Goal: Transaction & Acquisition: Download file/media

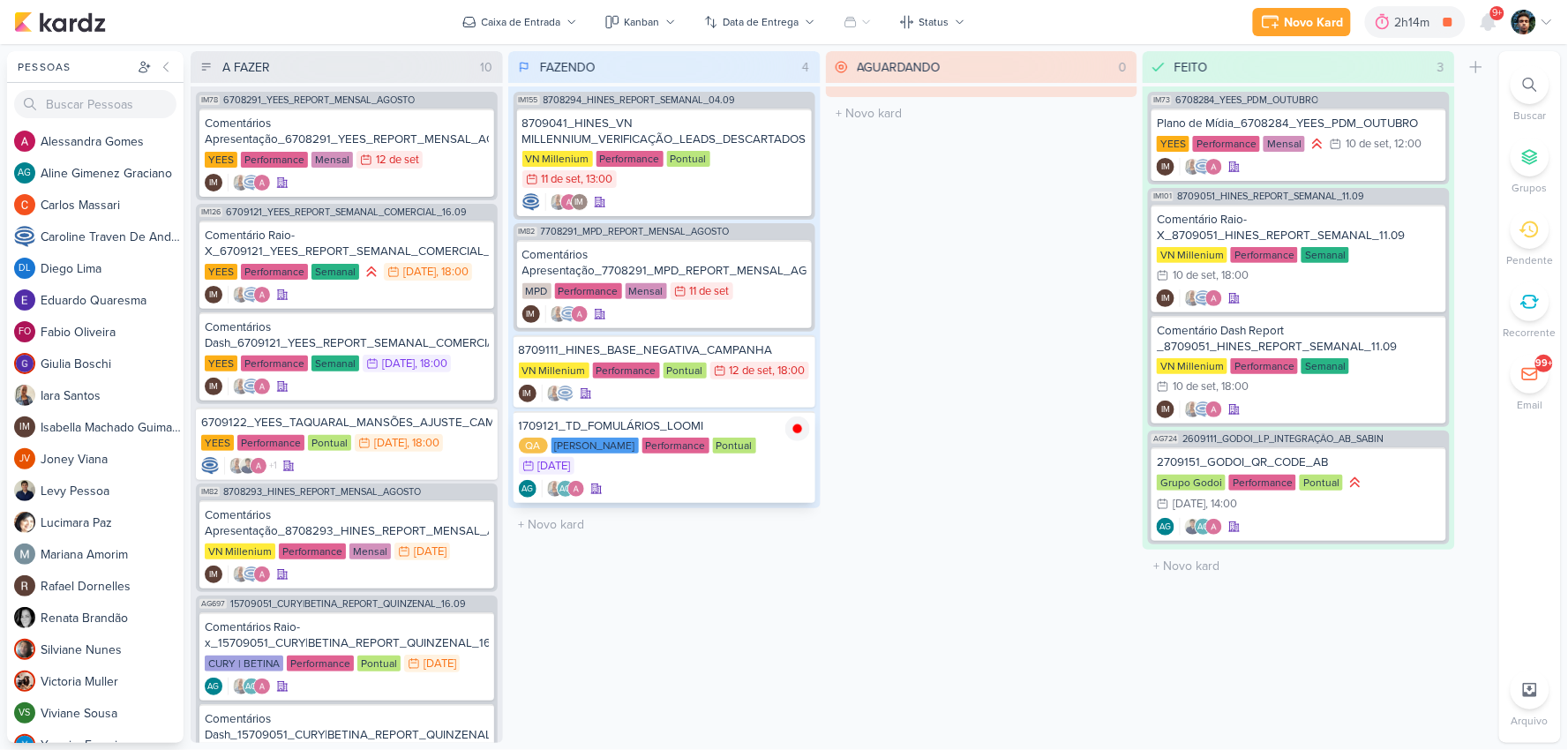
scroll to position [275, 0]
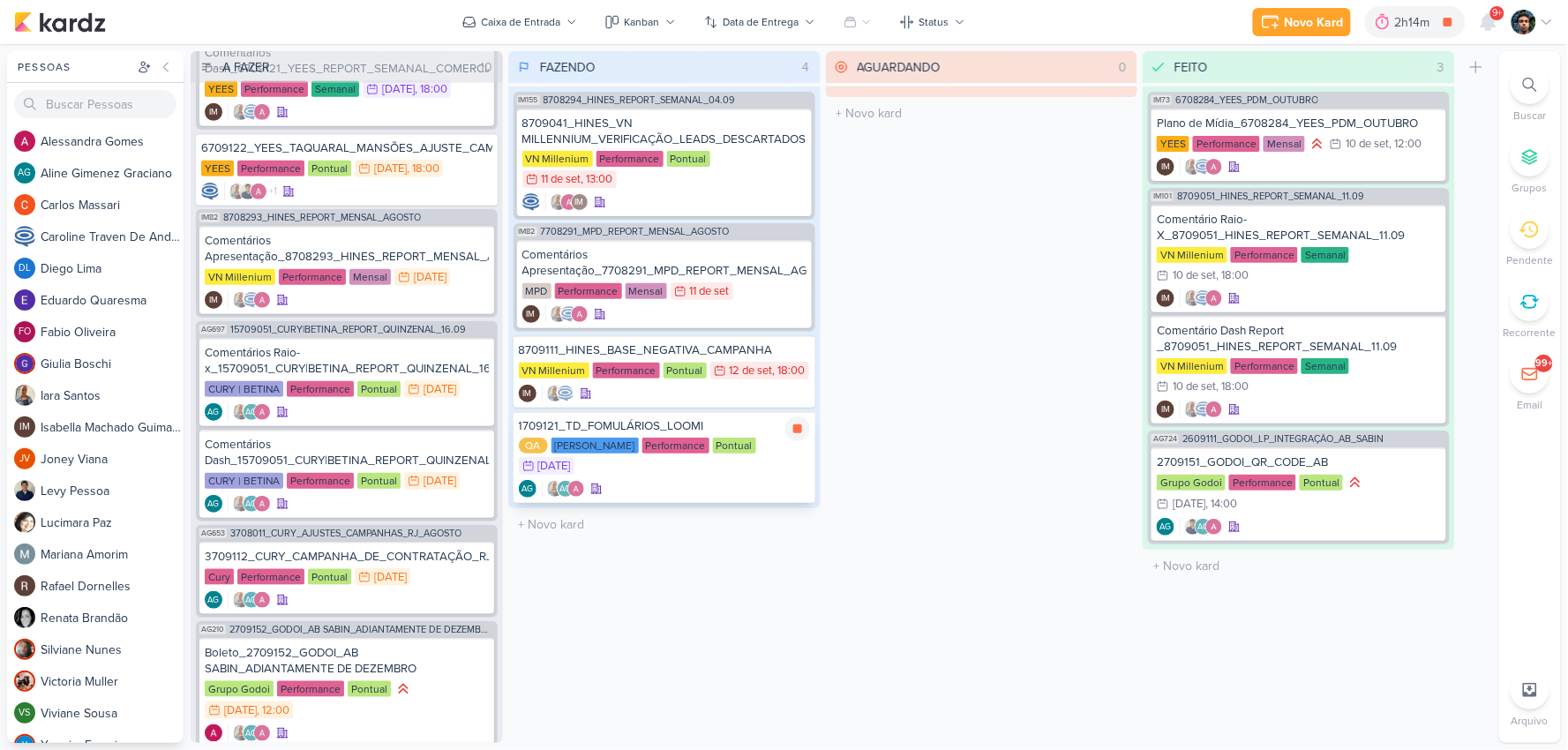
click at [734, 480] on div "AG AG" at bounding box center [664, 488] width 291 height 18
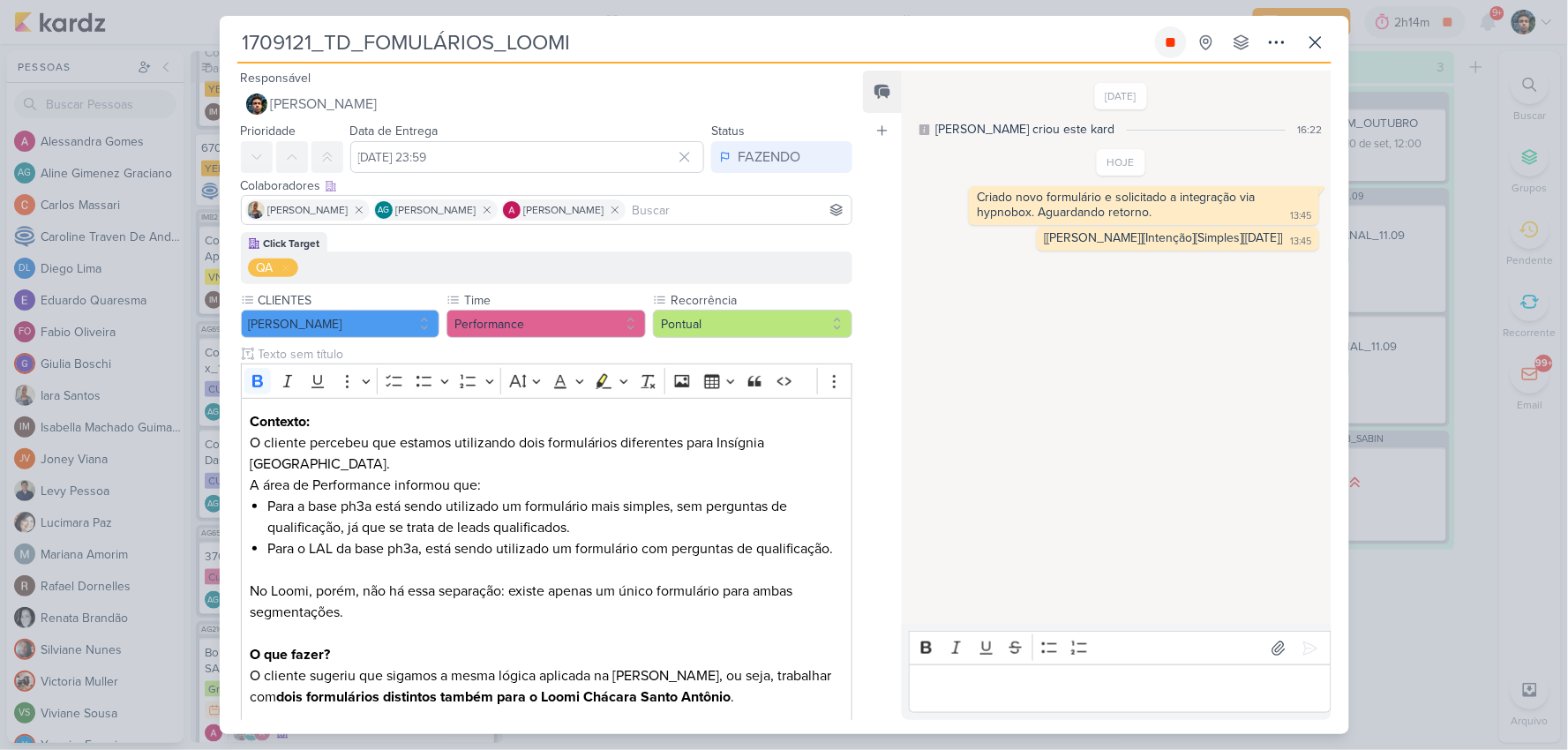
click at [1172, 42] on icon at bounding box center [1170, 41] width 8 height 8
click at [1326, 40] on button at bounding box center [1316, 42] width 32 height 32
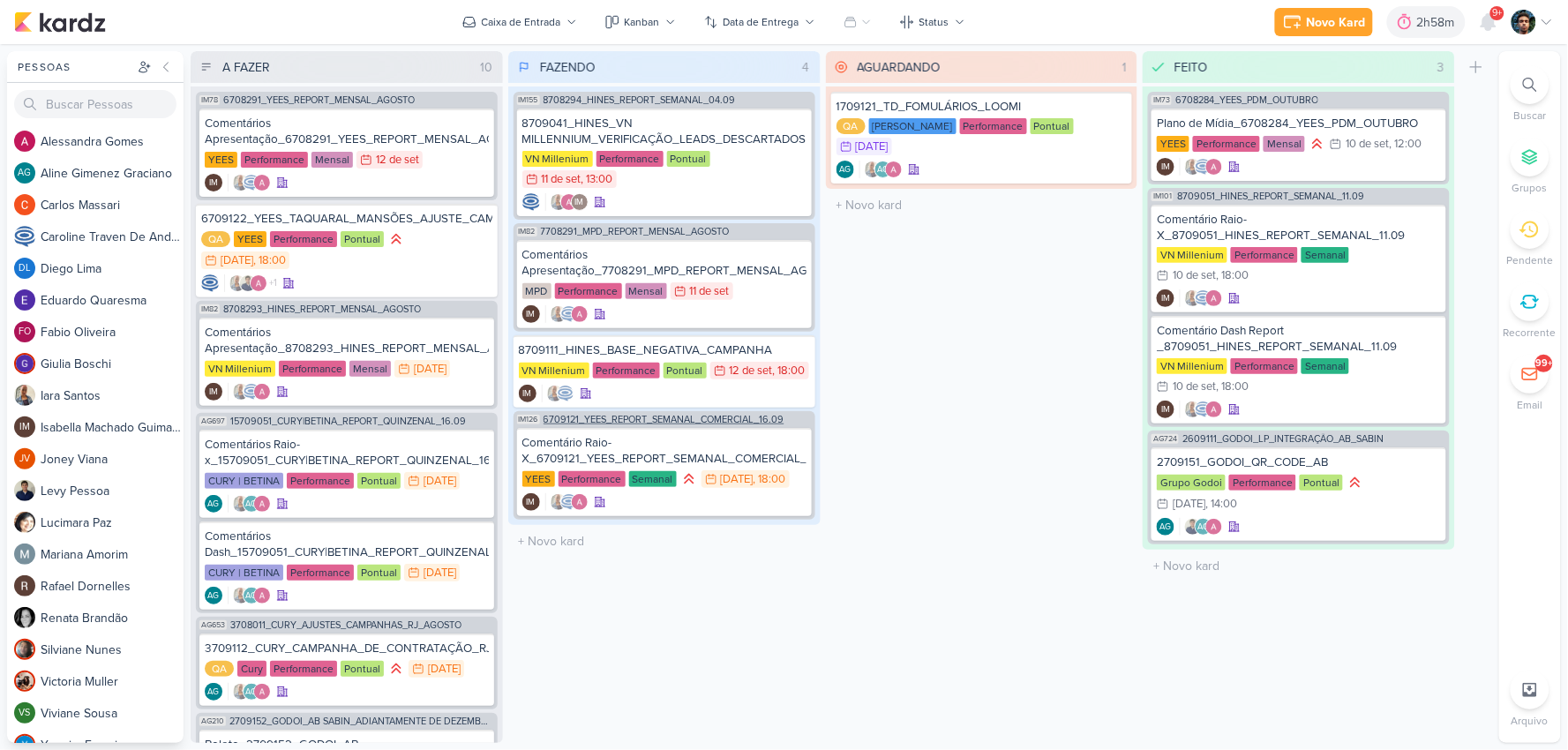
click at [670, 415] on span "6709121_YEES_REPORT_SEMANAL_COMERCIAL_16.09" at bounding box center [664, 420] width 241 height 9
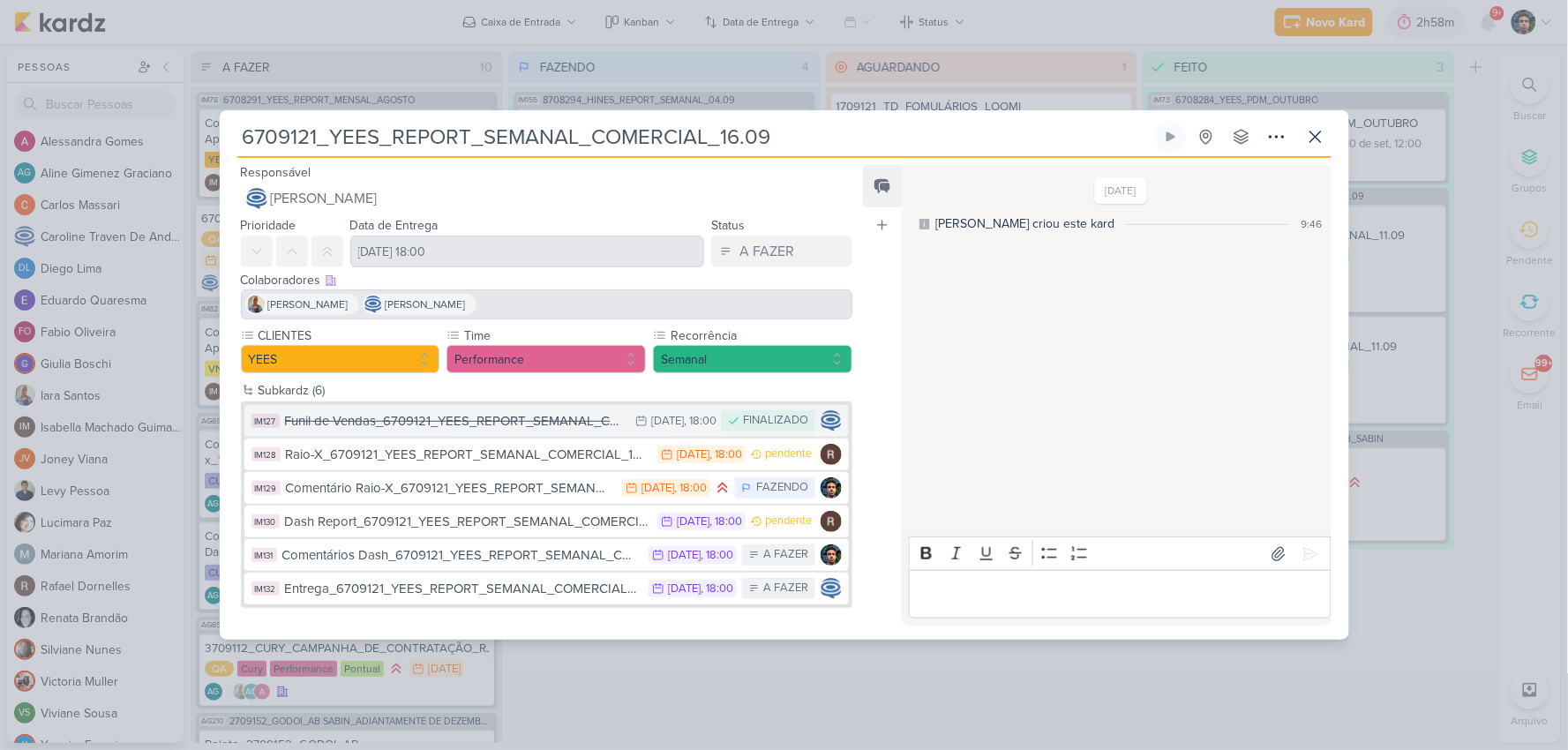
click at [498, 415] on div "Funil de Vendas_6709121_YEES_REPORT_SEMANAL_COMERCIAL_16.09" at bounding box center [456, 422] width 343 height 21
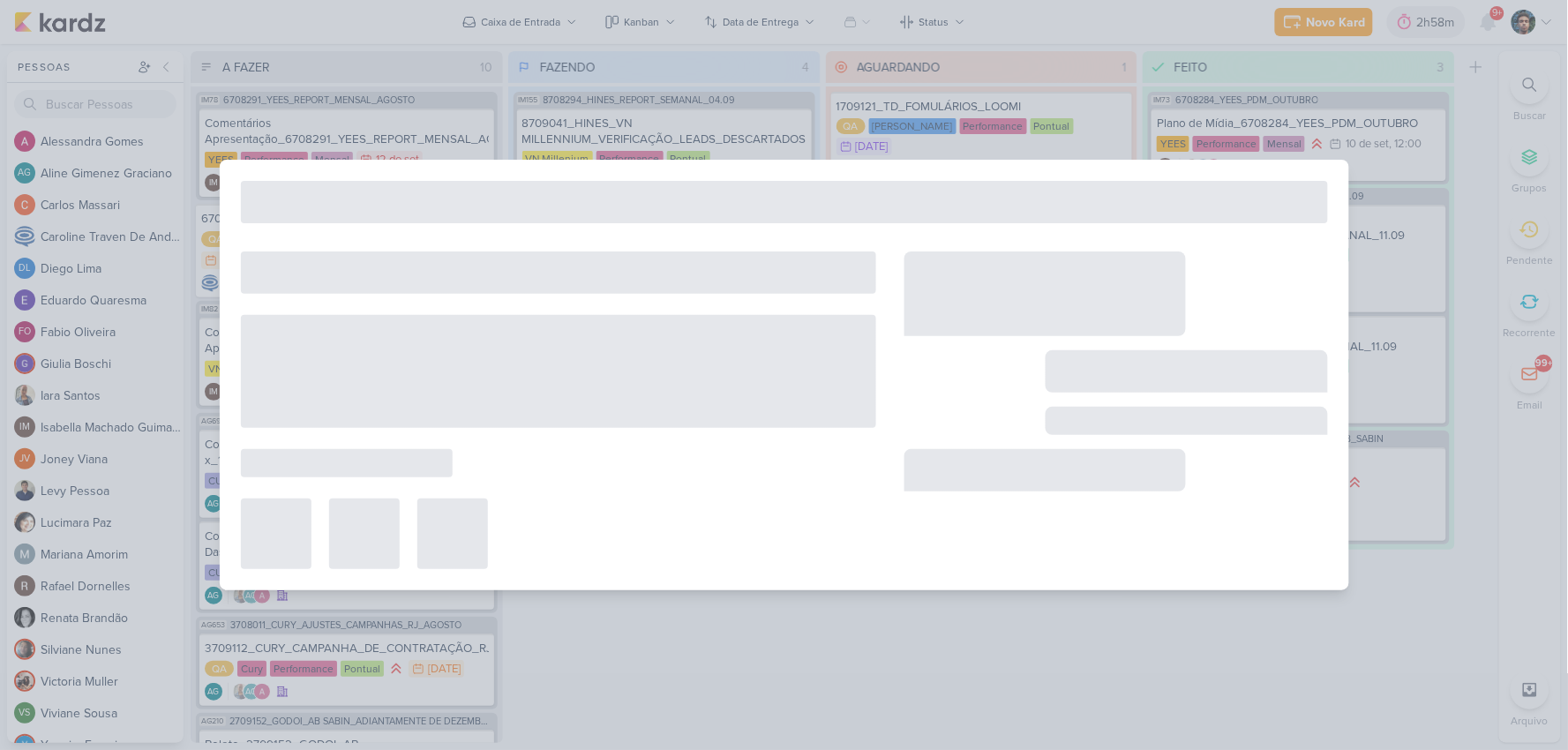
type input "Funil de Vendas_6709121_YEES_REPORT_SEMANAL_COMERCIAL_16.09"
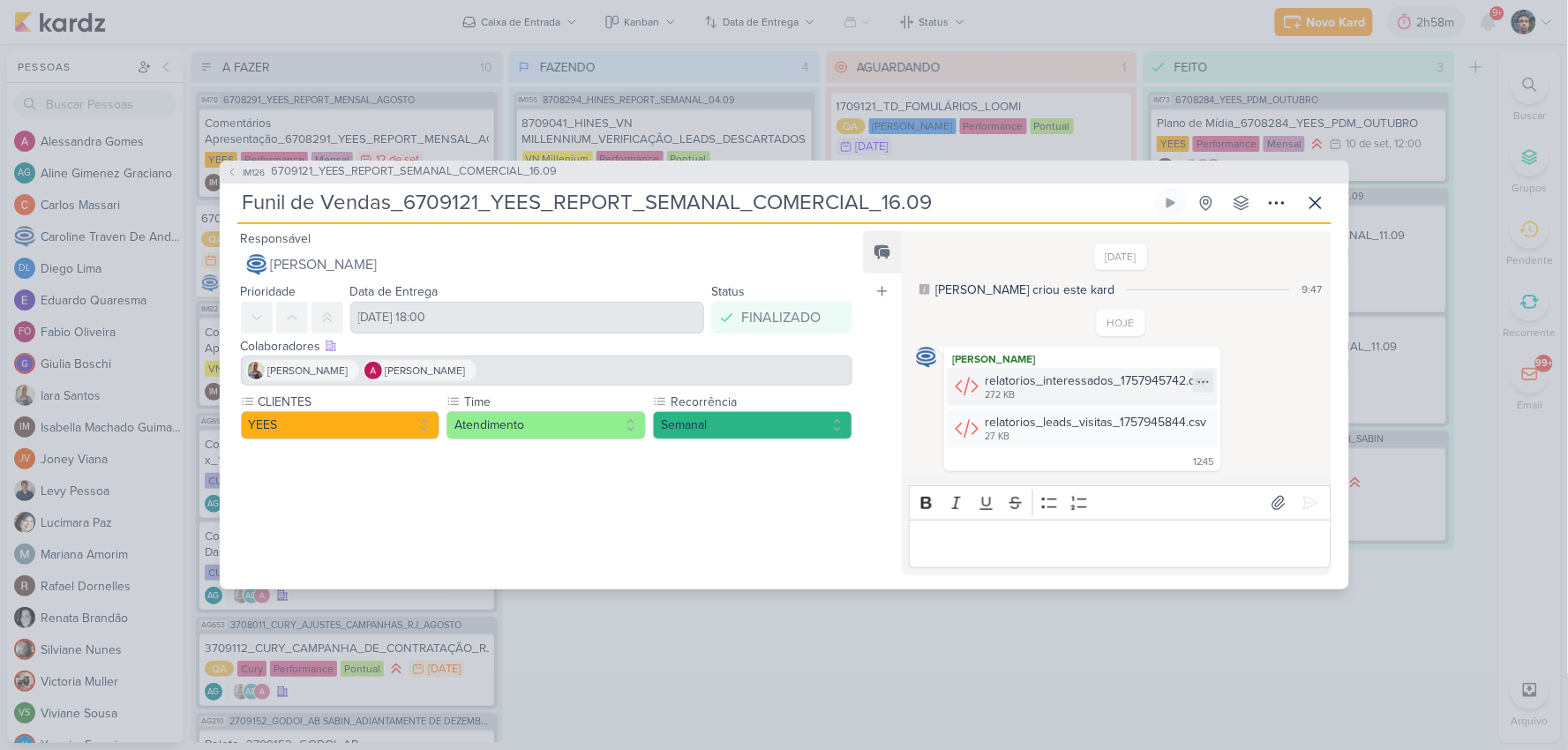
click at [959, 391] on icon at bounding box center [967, 386] width 24 height 24
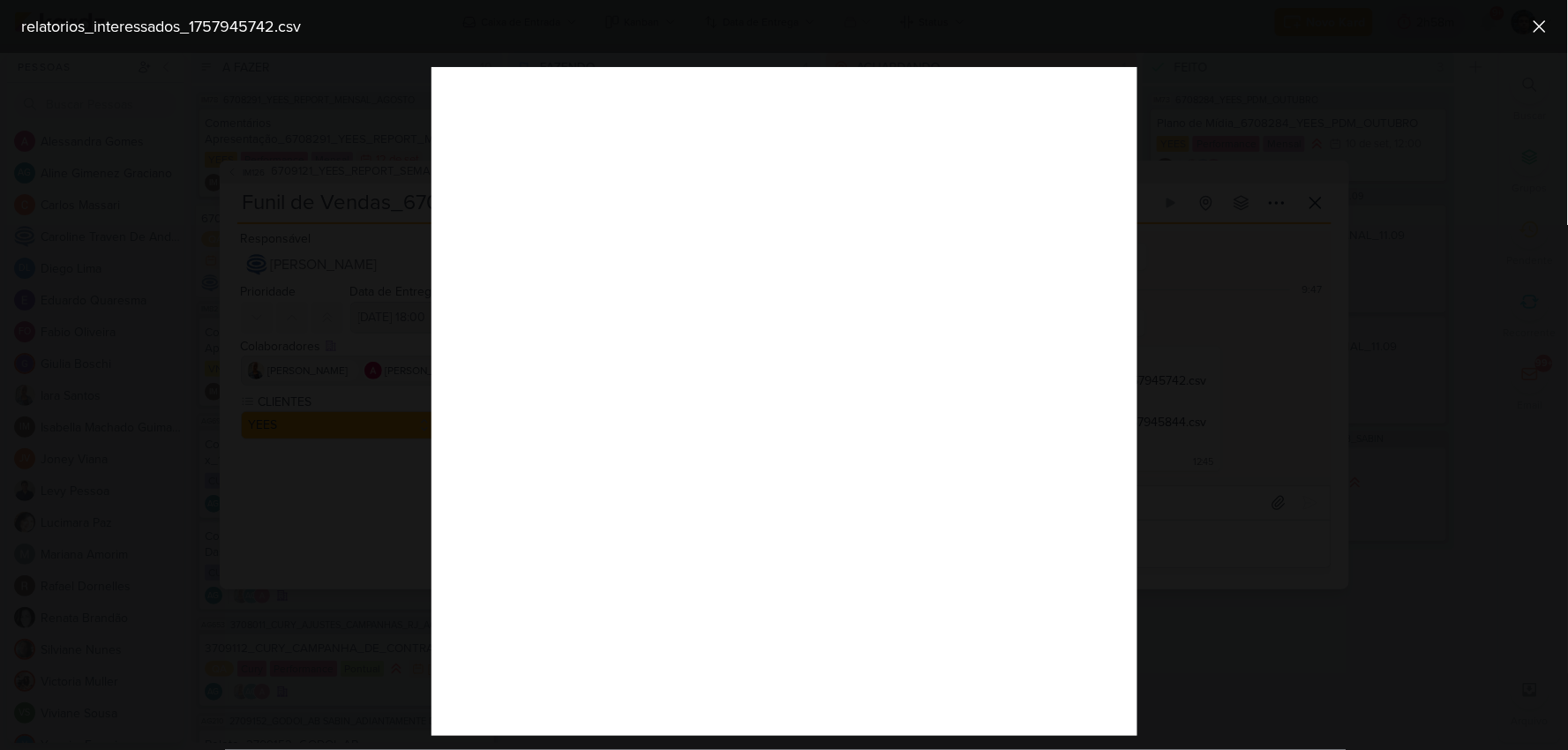
click at [172, 304] on div at bounding box center [784, 401] width 1568 height 697
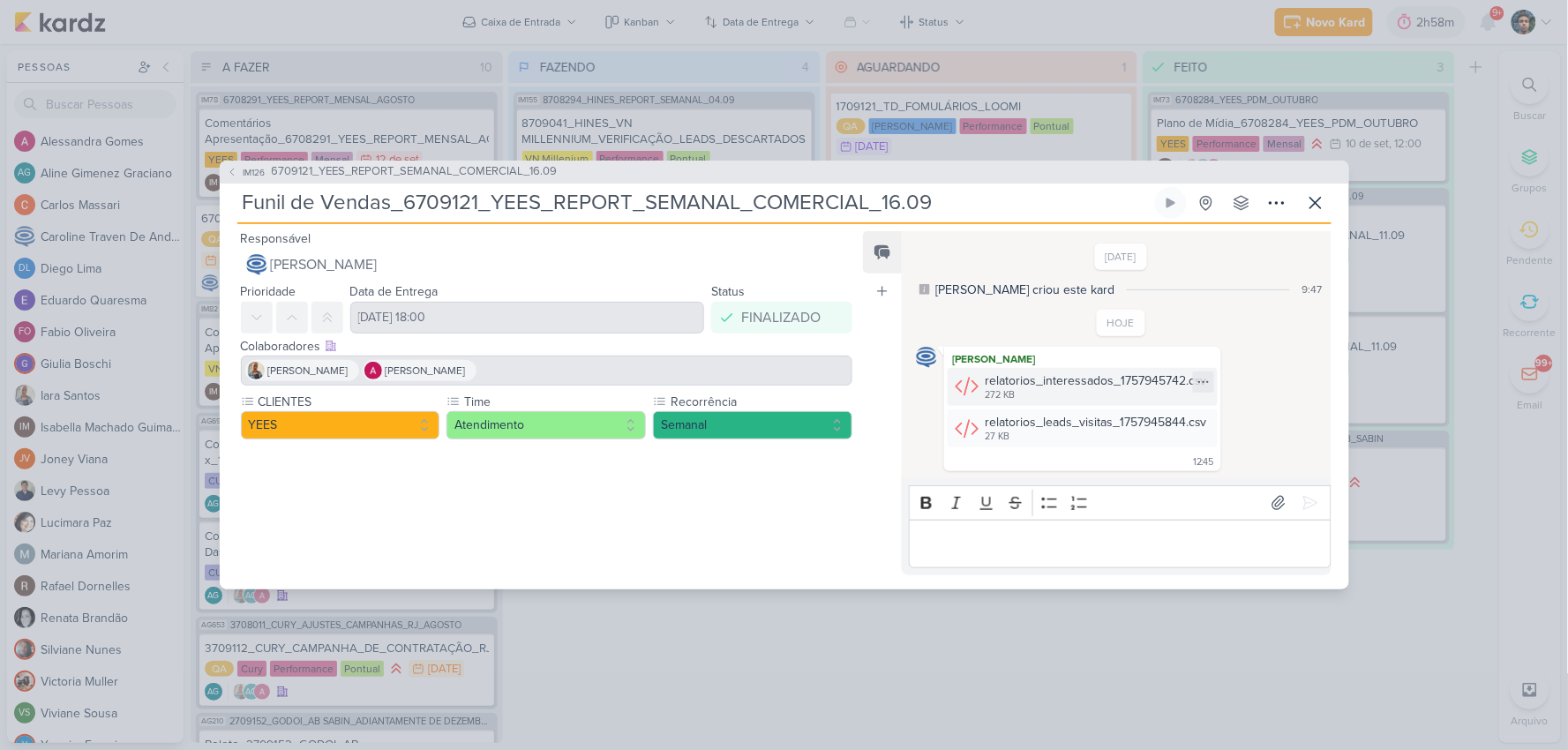
click at [1126, 389] on div "272 KB" at bounding box center [1096, 394] width 222 height 14
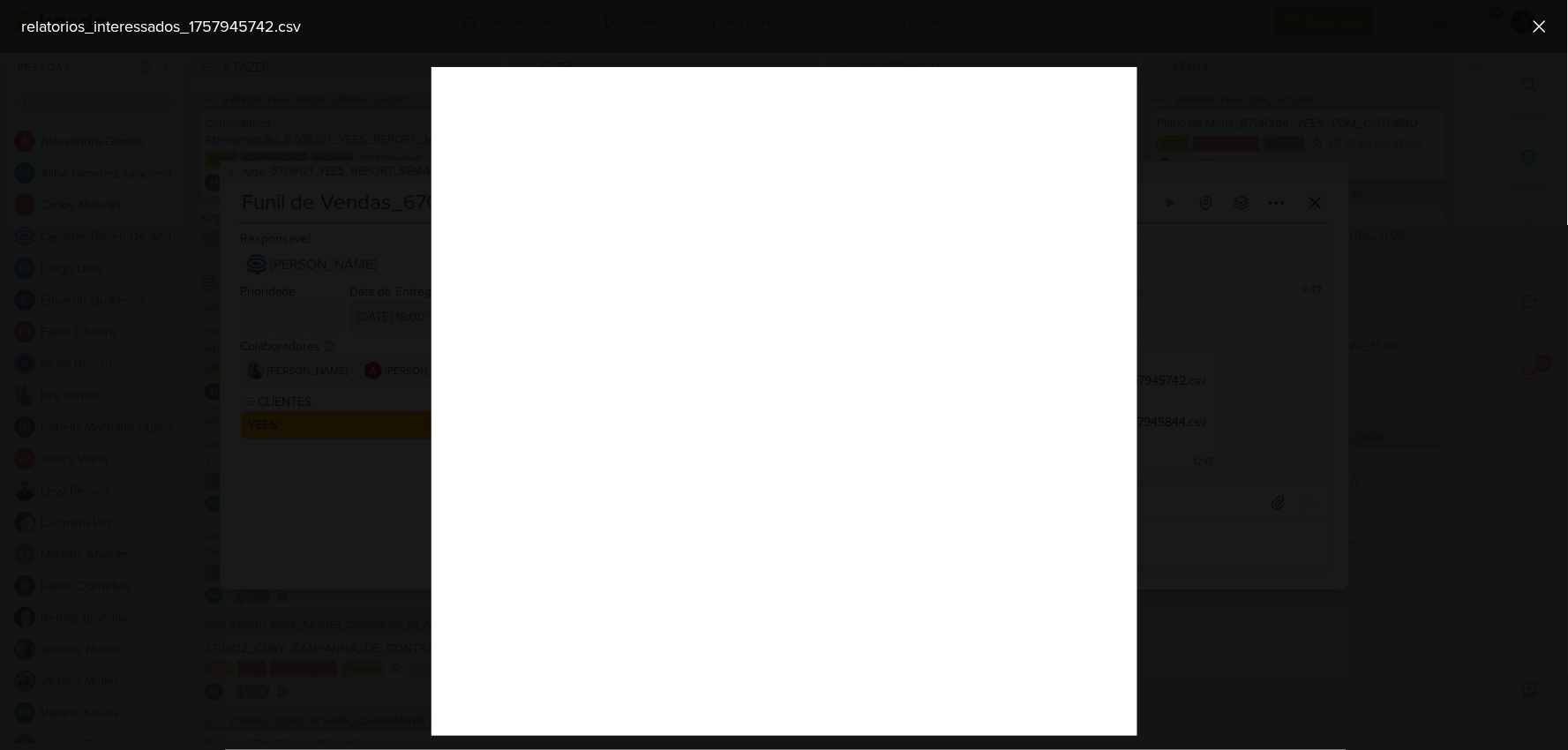
click at [1191, 421] on div at bounding box center [784, 401] width 1568 height 697
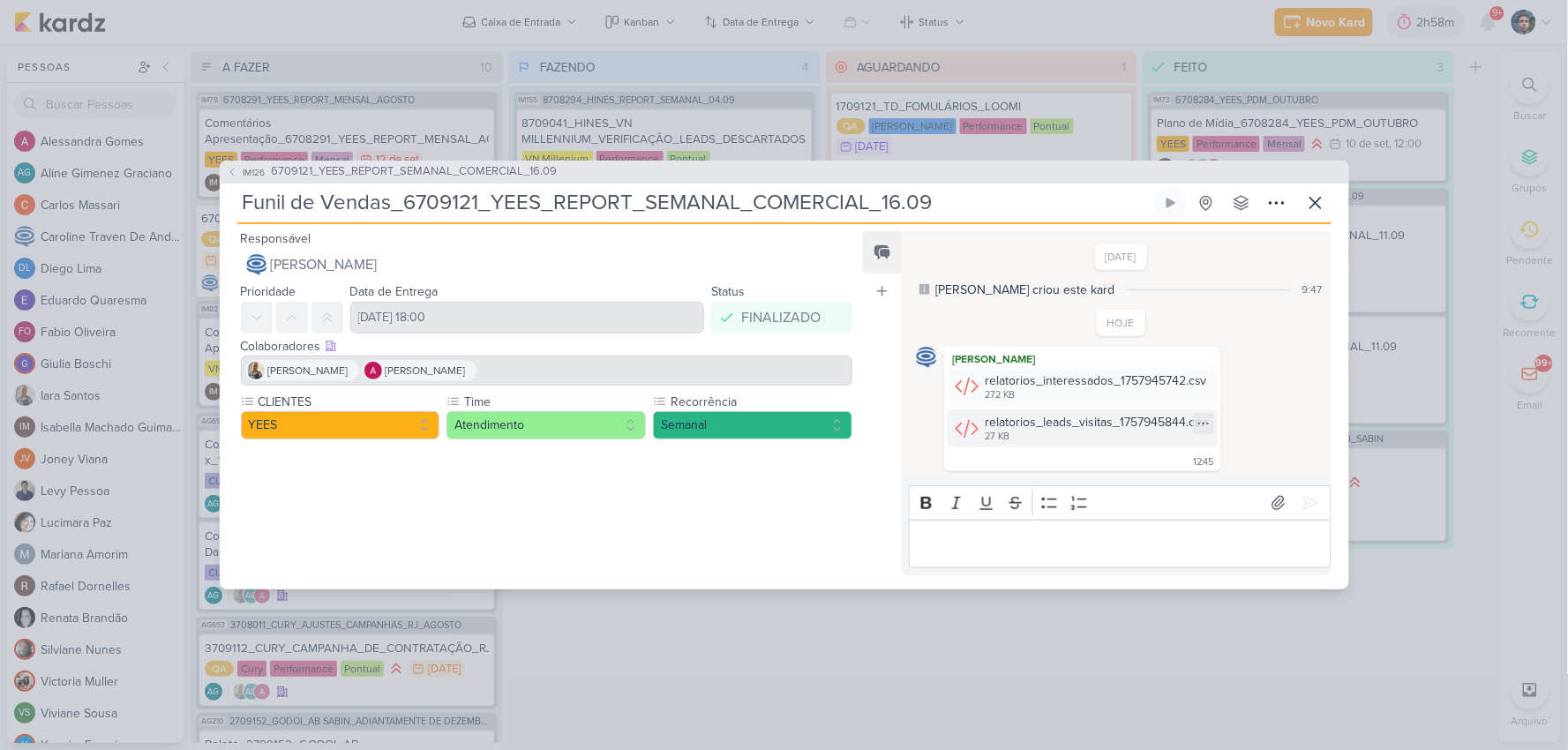
click at [964, 419] on icon at bounding box center [967, 428] width 24 height 24
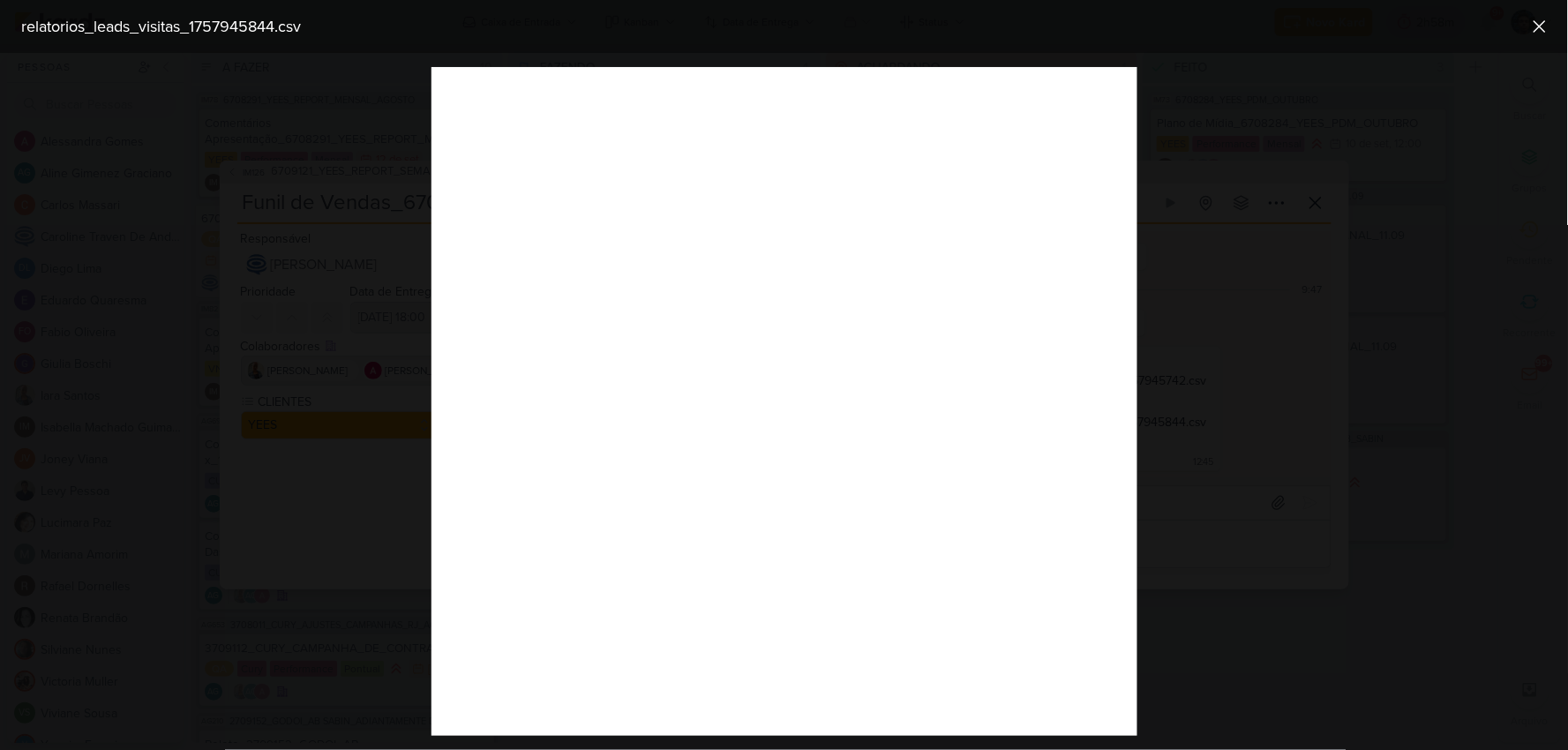
click at [1144, 417] on div at bounding box center [784, 401] width 1568 height 697
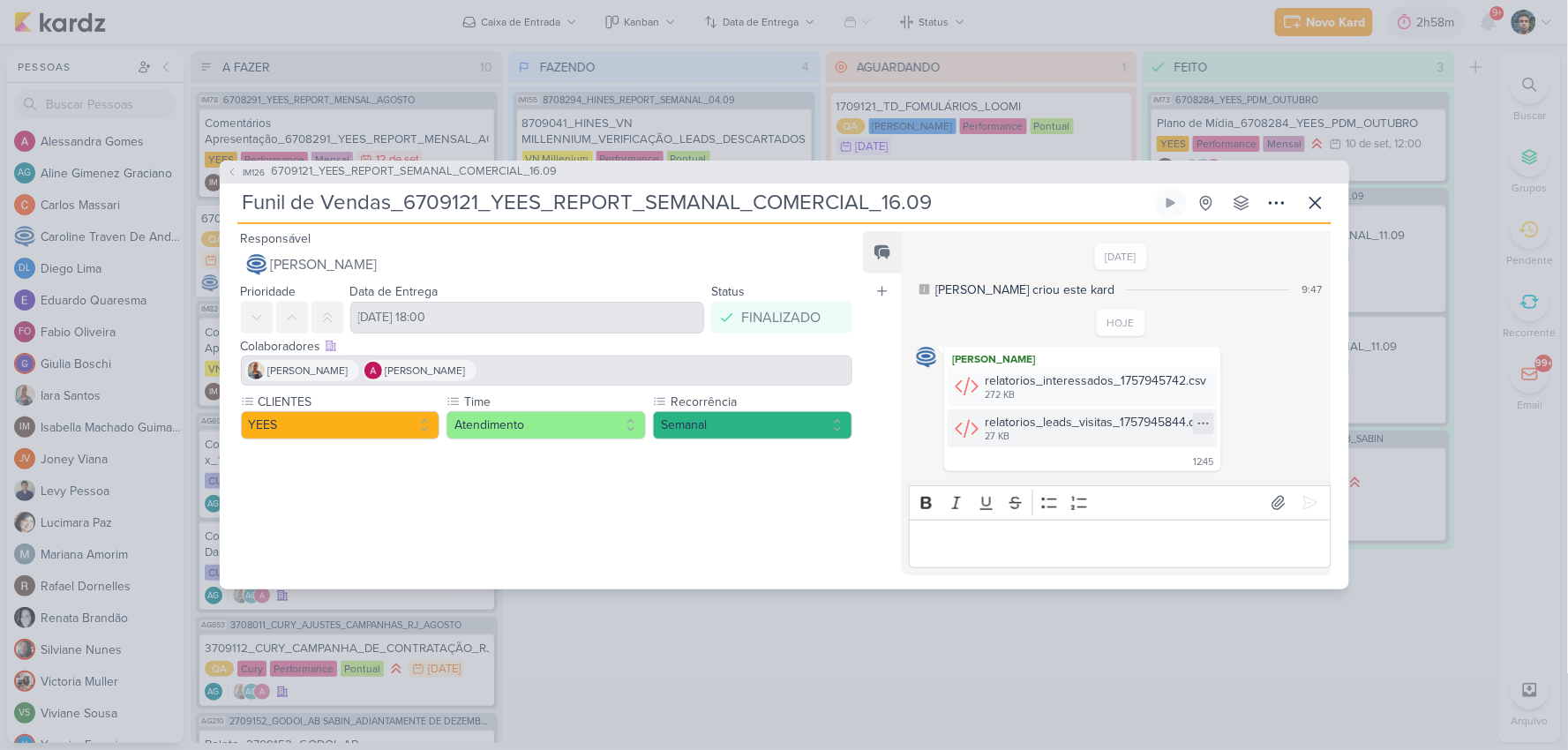
click at [1197, 421] on icon at bounding box center [1203, 423] width 14 height 14
click at [1156, 476] on button "Baixar" at bounding box center [1141, 481] width 142 height 25
click at [1206, 382] on icon at bounding box center [1203, 381] width 14 height 14
click at [1165, 438] on button "Baixar" at bounding box center [1141, 439] width 142 height 25
click at [1313, 215] on button at bounding box center [1316, 203] width 32 height 32
